Goal: Task Accomplishment & Management: Complete application form

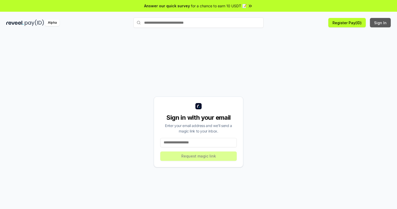
click at [380, 23] on button "Sign In" at bounding box center [380, 22] width 21 height 9
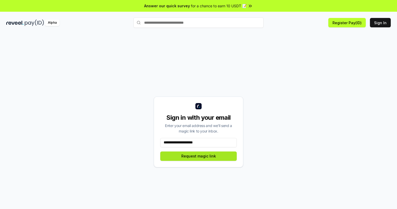
type input "**********"
click at [198, 156] on button "Request magic link" at bounding box center [198, 155] width 76 height 9
